Goal: Check status: Check status

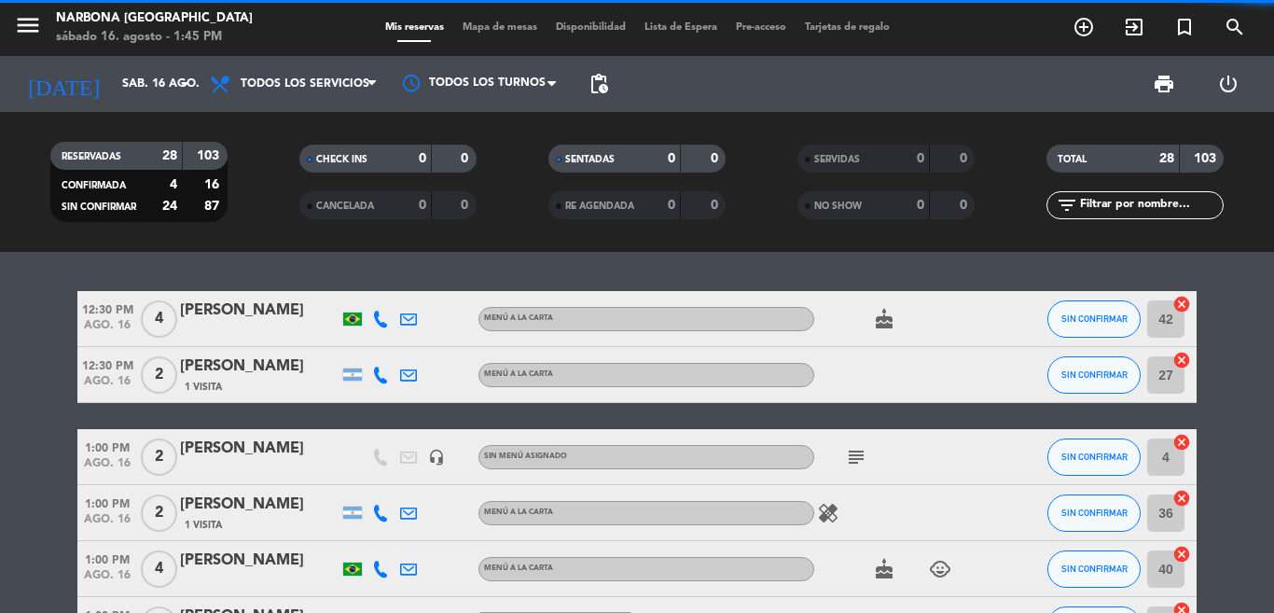
click at [268, 288] on div "12:30 PM [DATE] 4 [PERSON_NAME] MENÚ A LA CARTA cake SIN CONFIRMAR 42 cancel 12…" at bounding box center [637, 432] width 1274 height 361
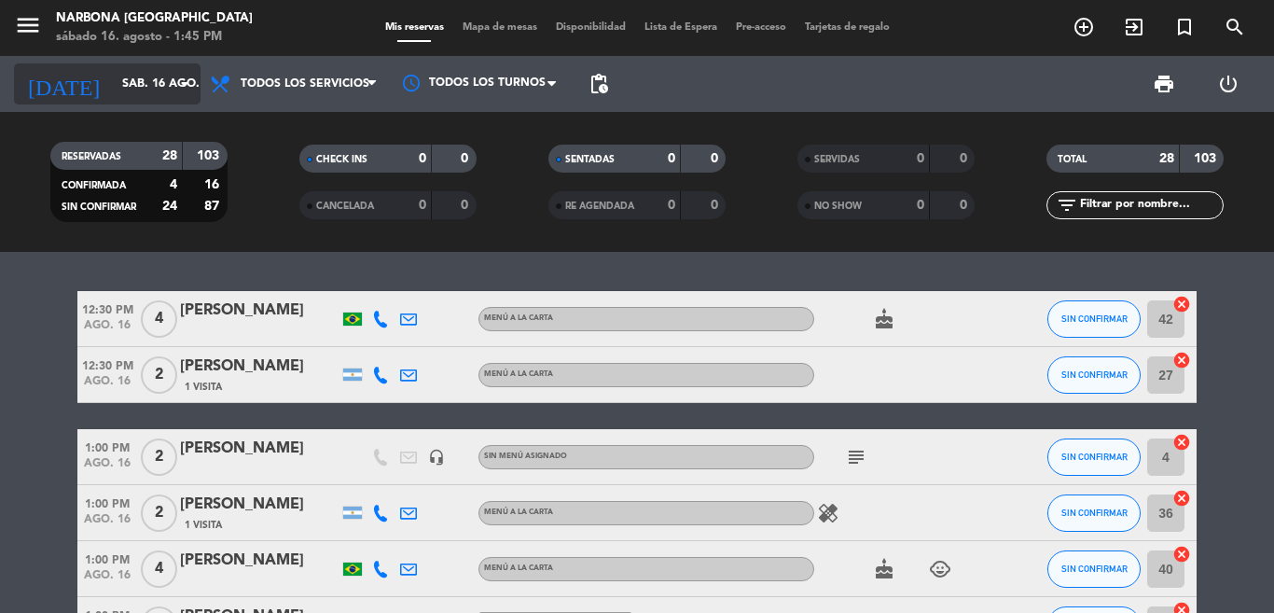
click at [113, 94] on input "sáb. 16 ago." at bounding box center [192, 84] width 158 height 32
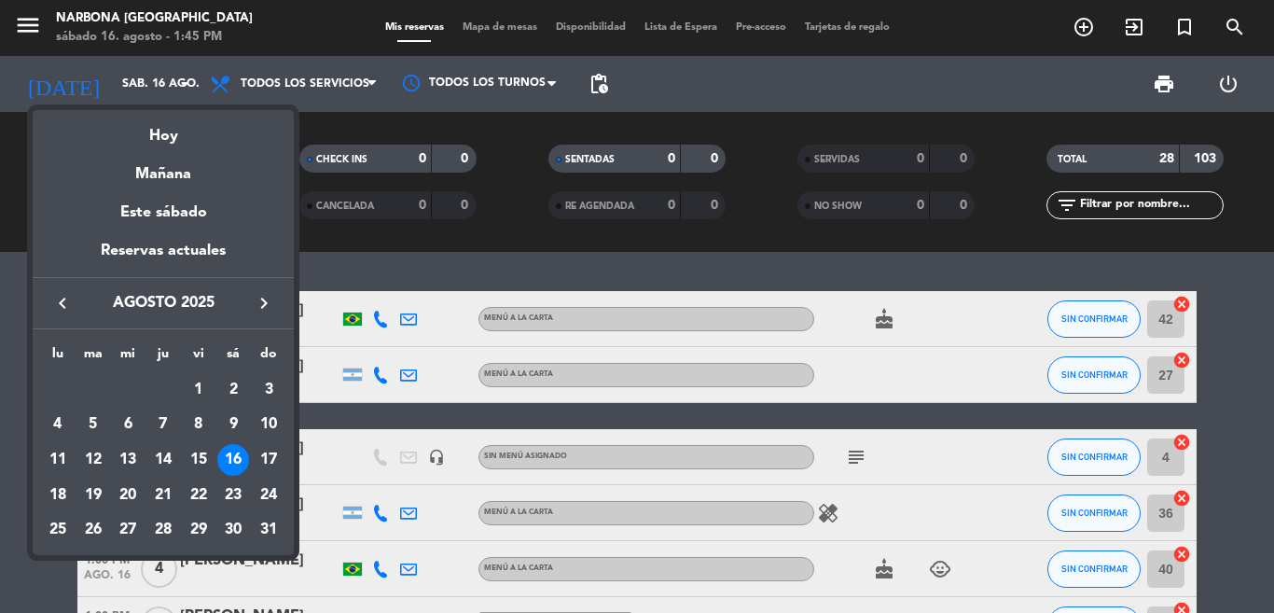
click at [94, 88] on div at bounding box center [637, 306] width 1274 height 613
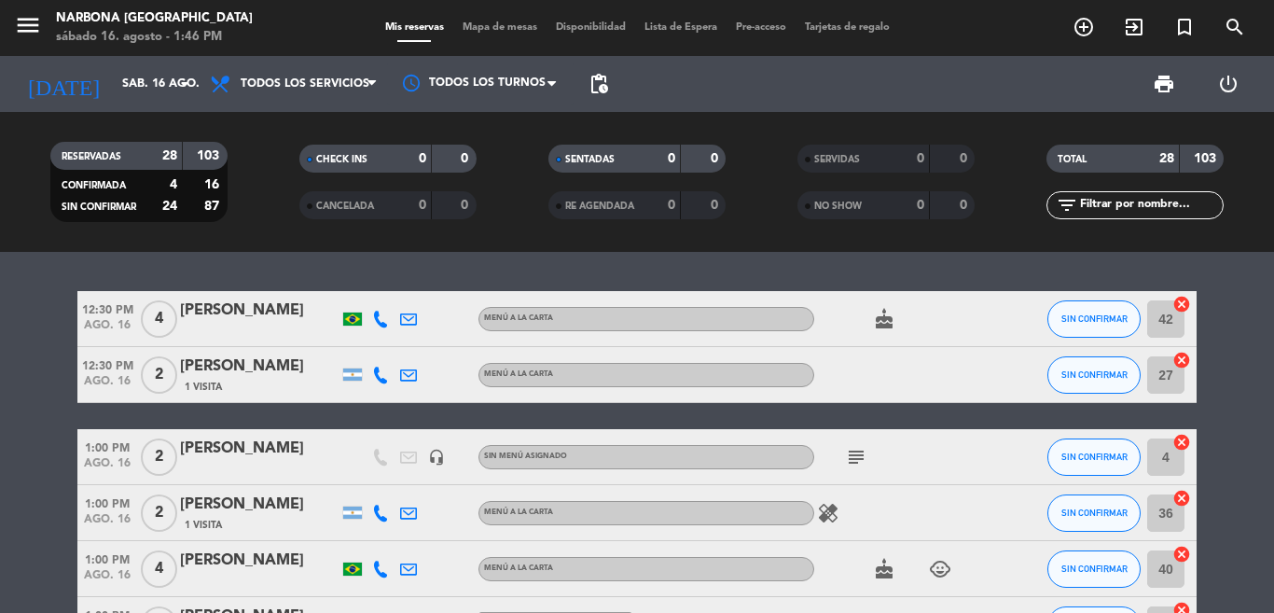
click at [239, 265] on div "12:30 PM [DATE] 4 [PERSON_NAME] MENÚ A LA CARTA cake SIN CONFIRMAR 42 cancel 12…" at bounding box center [637, 432] width 1274 height 361
click at [246, 261] on div "12:30 PM [DATE] 4 [PERSON_NAME] MENÚ A LA CARTA cake SIN CONFIRMAR 42 cancel 12…" at bounding box center [637, 432] width 1274 height 361
click at [289, 253] on div "12:30 PM [DATE] 4 [PERSON_NAME] MENÚ A LA CARTA cake SIN CONFIRMAR 42 cancel 12…" at bounding box center [637, 432] width 1274 height 361
click at [331, 275] on div "12:30 PM [DATE] 4 [PERSON_NAME] MENÚ A LA CARTA cake SIN CONFIRMAR 42 cancel 12…" at bounding box center [637, 432] width 1274 height 361
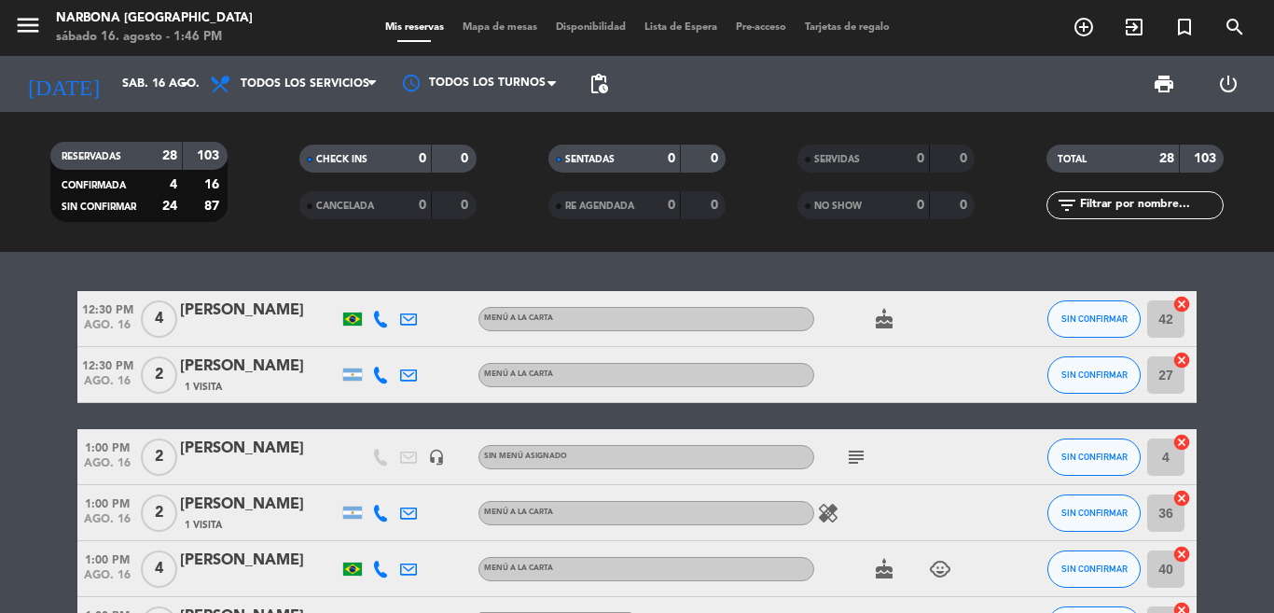
click at [300, 257] on div "12:30 PM [DATE] 4 [PERSON_NAME] MENÚ A LA CARTA cake SIN CONFIRMAR 42 cancel 12…" at bounding box center [637, 432] width 1274 height 361
click at [274, 239] on div "RESERVADAS 28 103 CONFIRMADA 4 16 SIN CONFIRMAR 24 87 CHECK INS 0 0 CANCELADA 0…" at bounding box center [637, 182] width 1274 height 140
